Goal: Task Accomplishment & Management: Complete application form

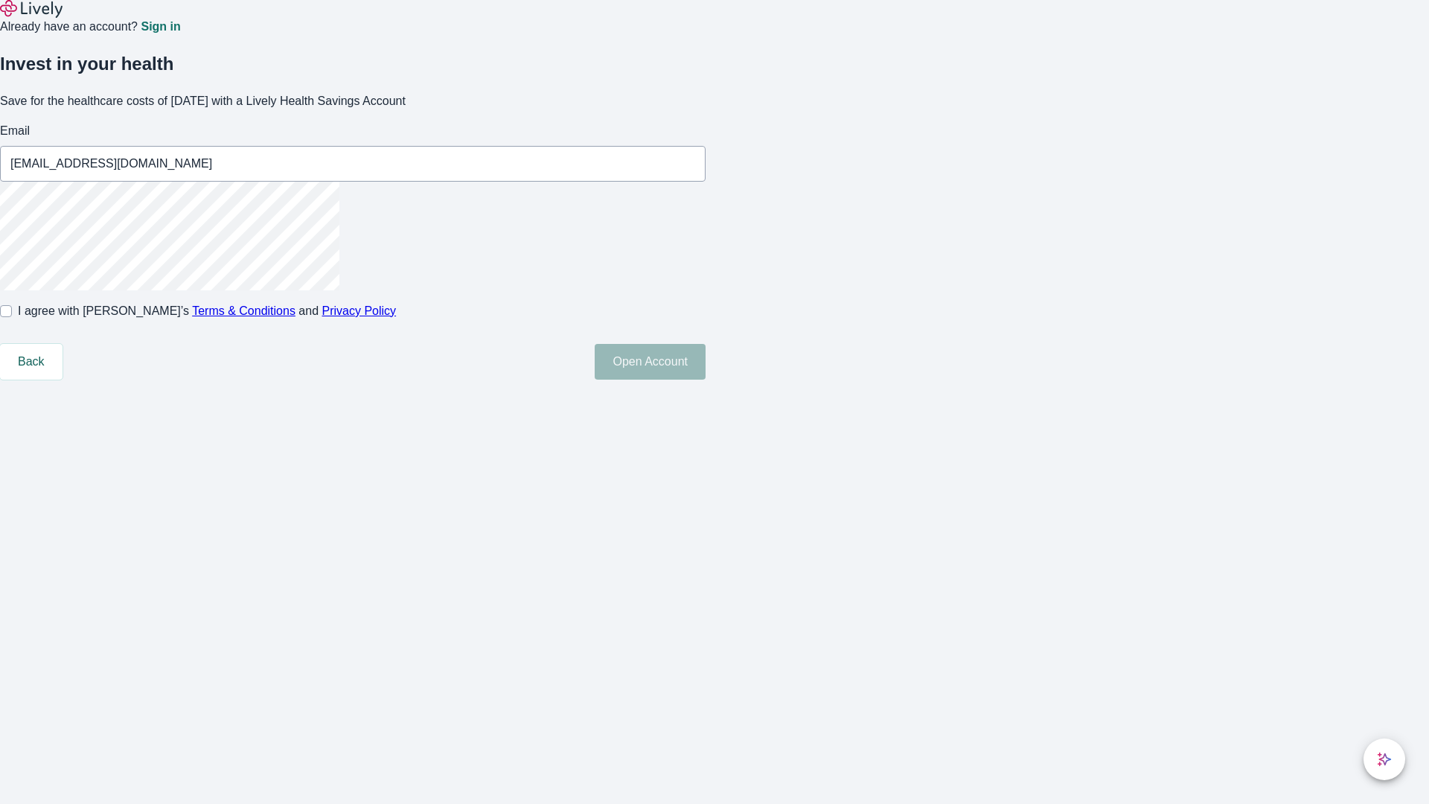
click at [12, 317] on input "I agree with Lively’s Terms & Conditions and Privacy Policy" at bounding box center [6, 311] width 12 height 12
checkbox input "true"
click at [706, 380] on button "Open Account" at bounding box center [650, 362] width 111 height 36
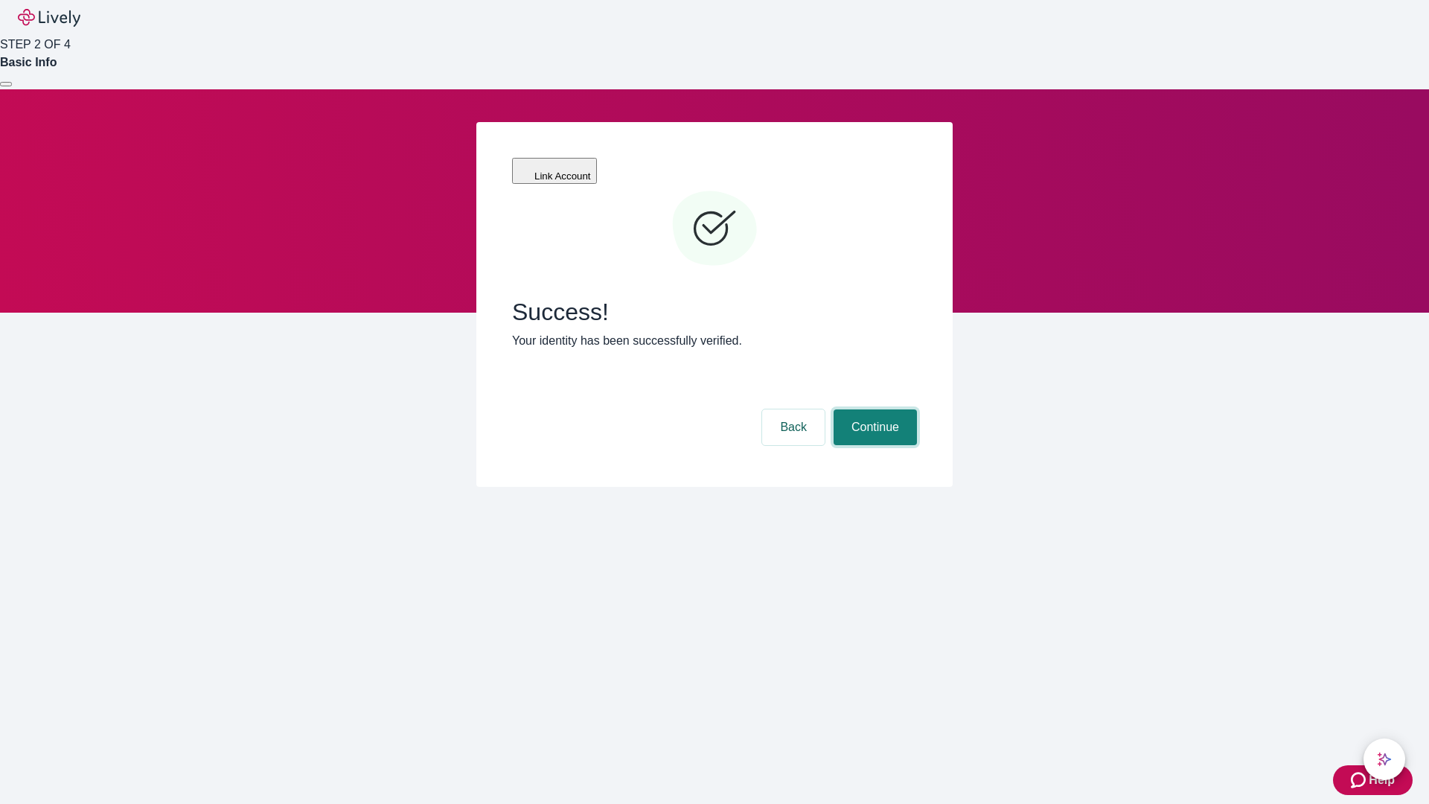
click at [873, 409] on button "Continue" at bounding box center [875, 427] width 83 height 36
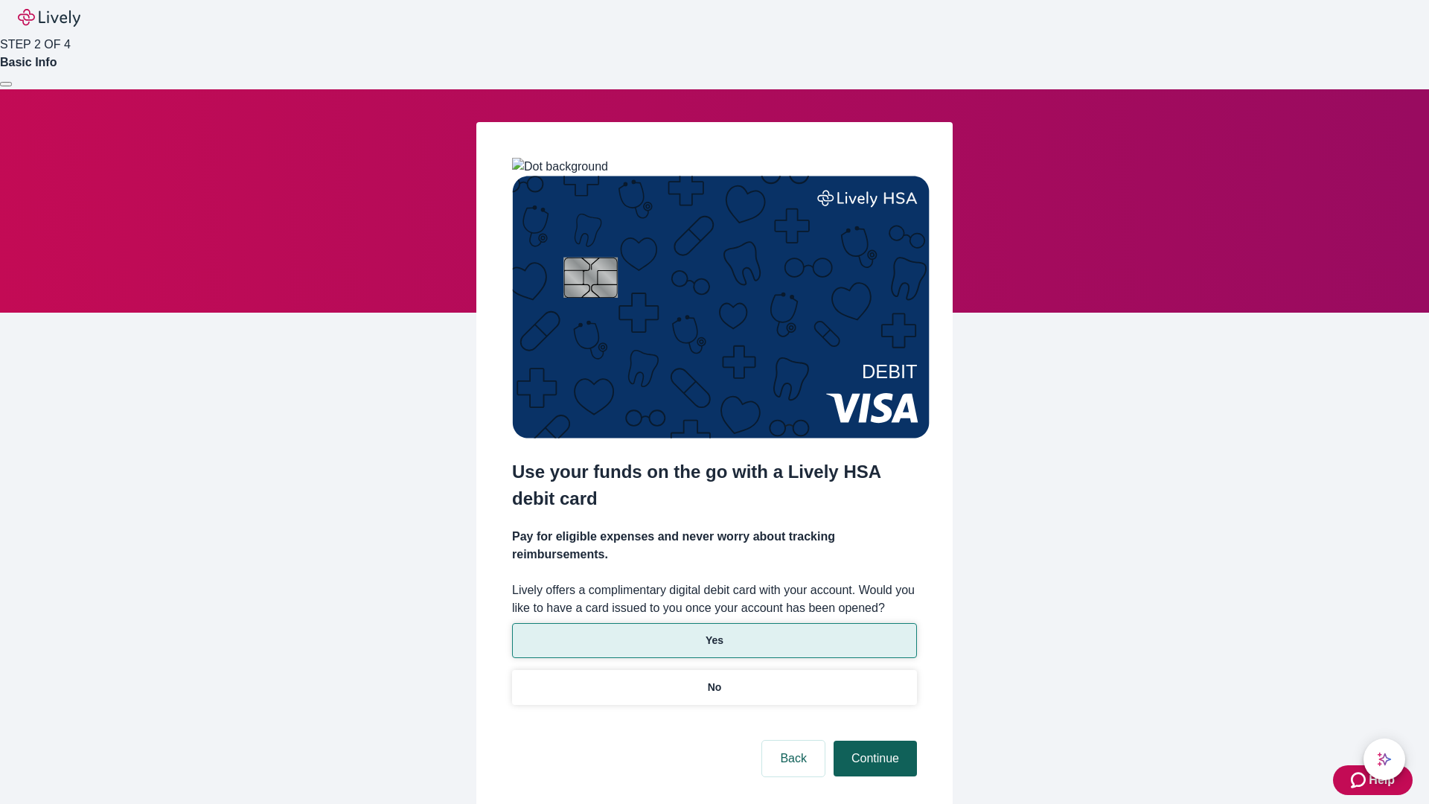
click at [714, 633] on p "Yes" at bounding box center [715, 641] width 18 height 16
click at [873, 741] on button "Continue" at bounding box center [875, 759] width 83 height 36
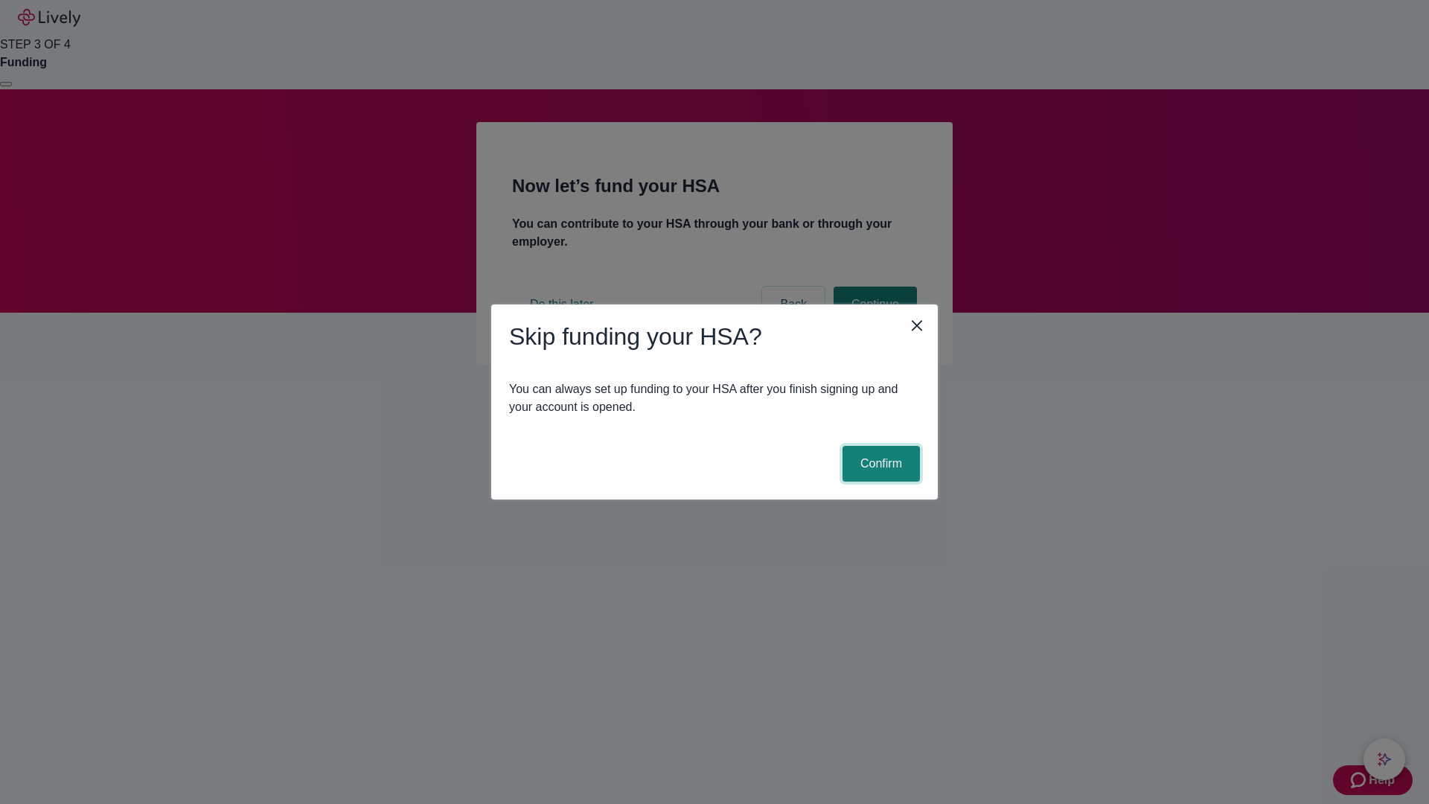
click at [879, 464] on button "Confirm" at bounding box center [881, 464] width 77 height 36
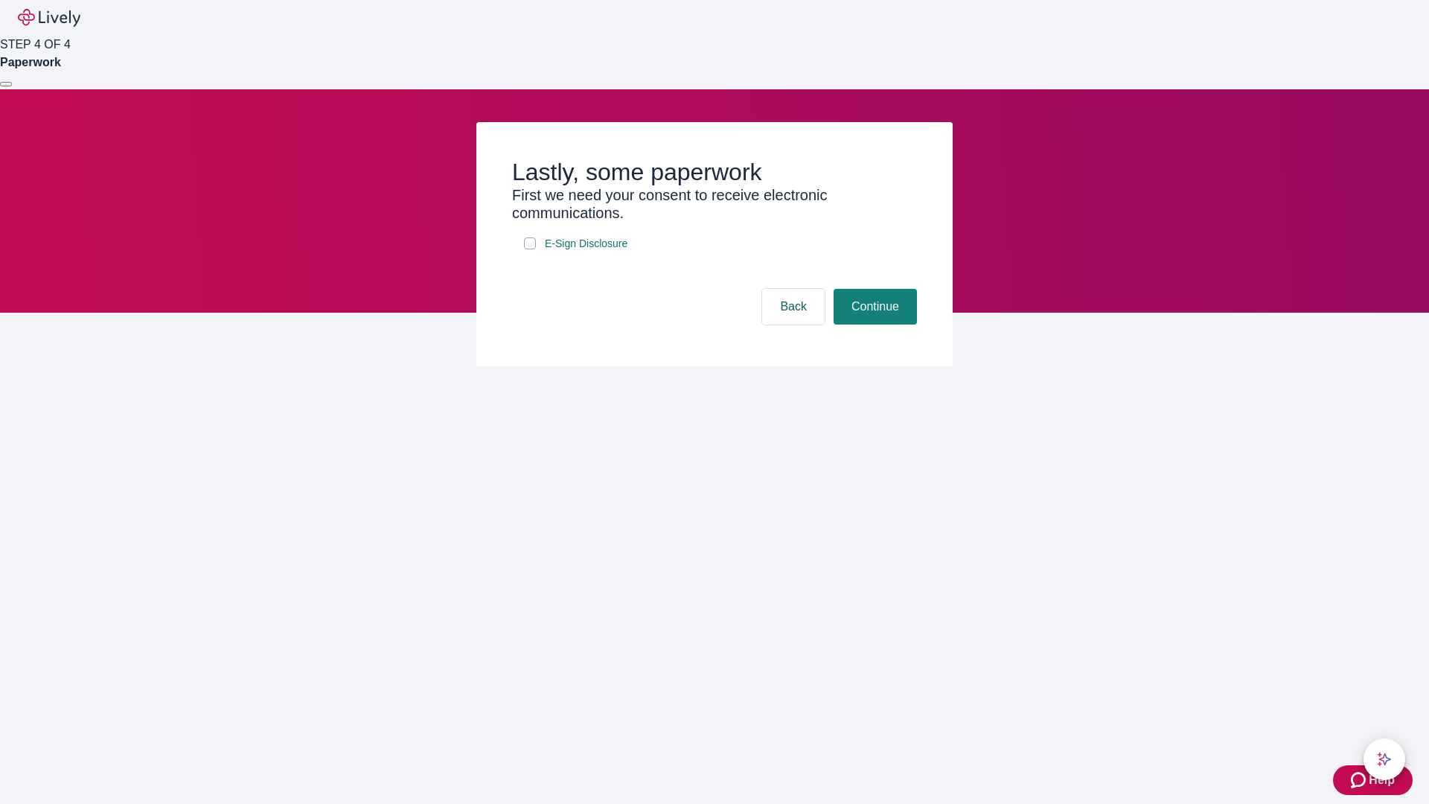
click at [530, 249] on input "E-Sign Disclosure" at bounding box center [530, 243] width 12 height 12
checkbox input "true"
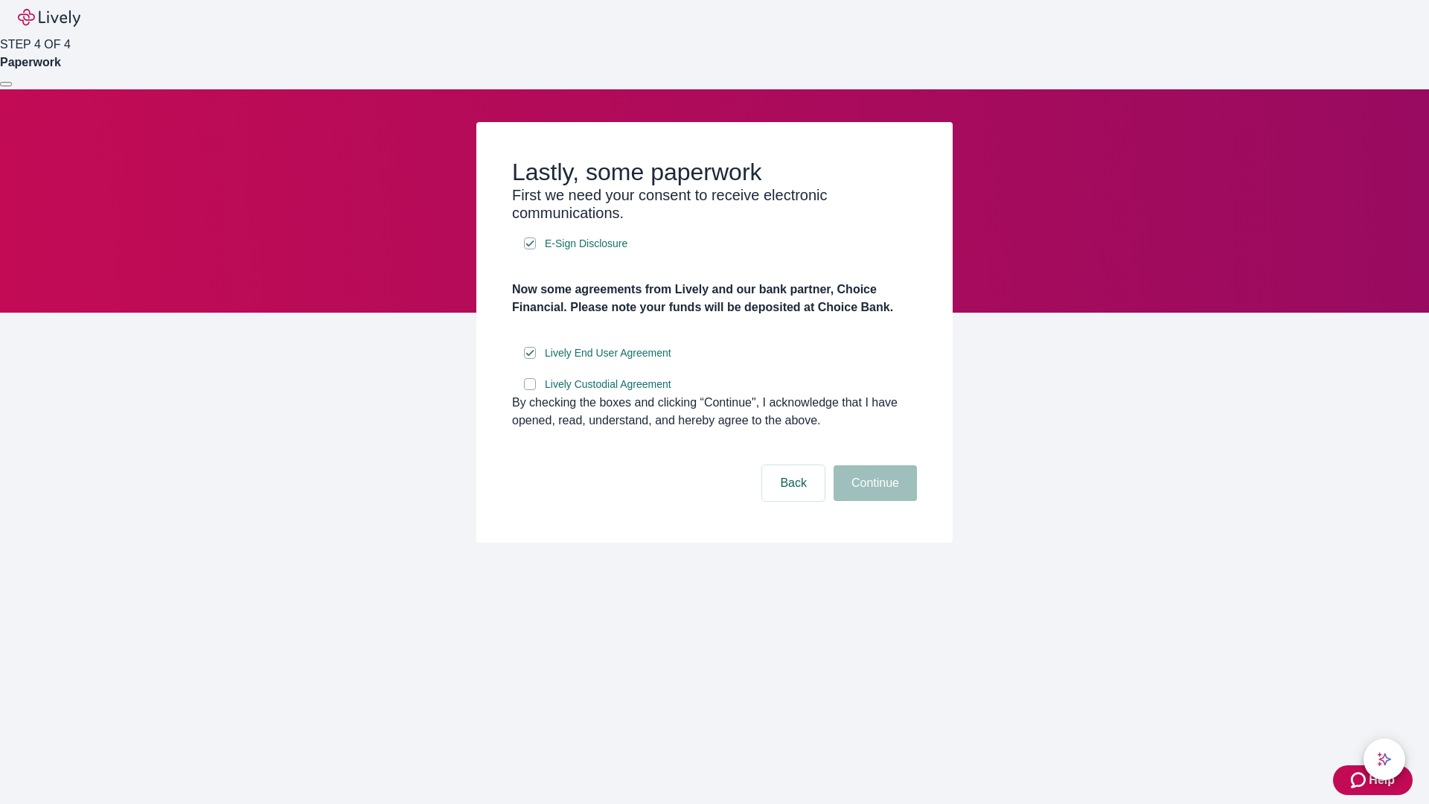
click at [530, 390] on input "Lively Custodial Agreement" at bounding box center [530, 384] width 12 height 12
checkbox input "true"
click at [873, 501] on button "Continue" at bounding box center [875, 483] width 83 height 36
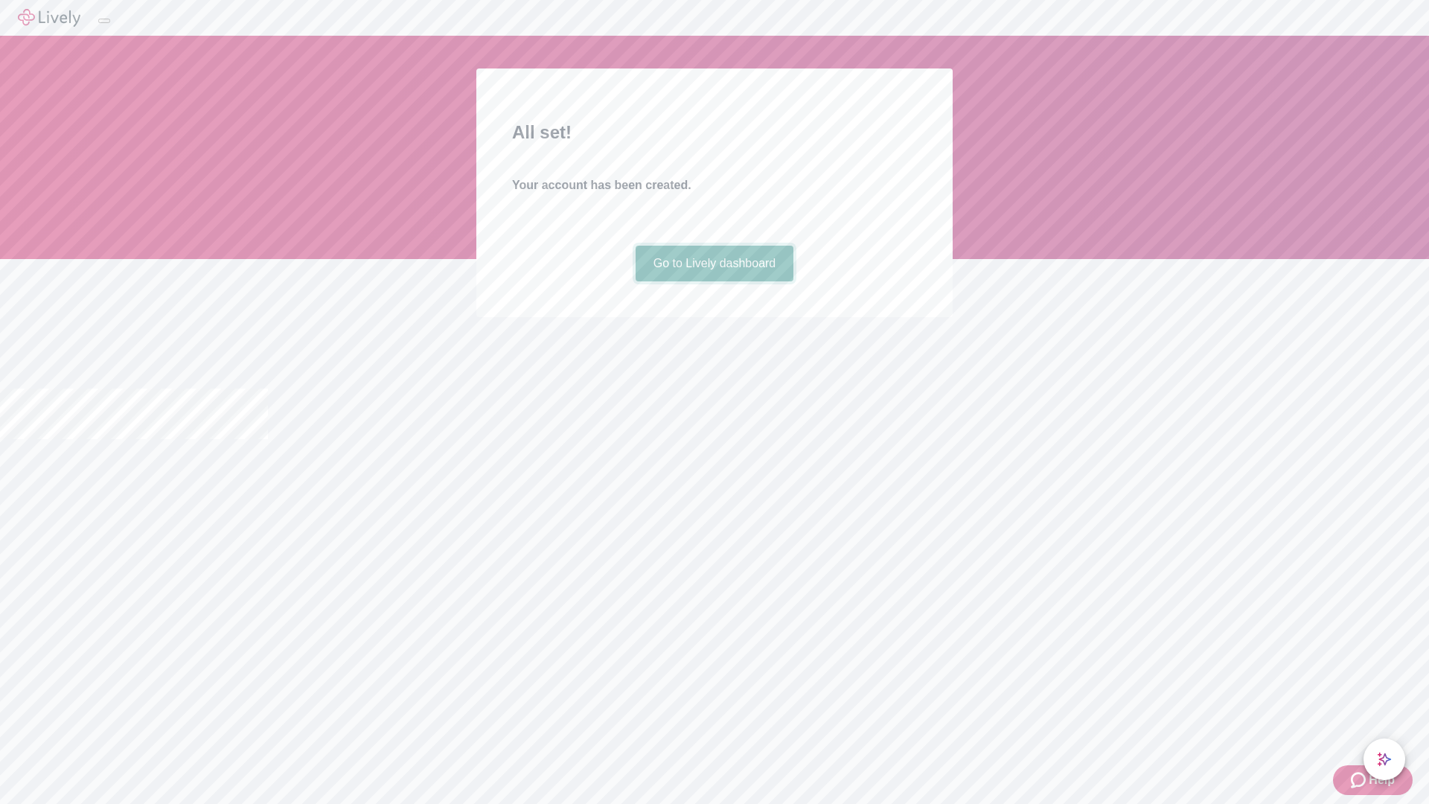
click at [714, 281] on link "Go to Lively dashboard" at bounding box center [715, 264] width 159 height 36
